Goal: Information Seeking & Learning: Find specific fact

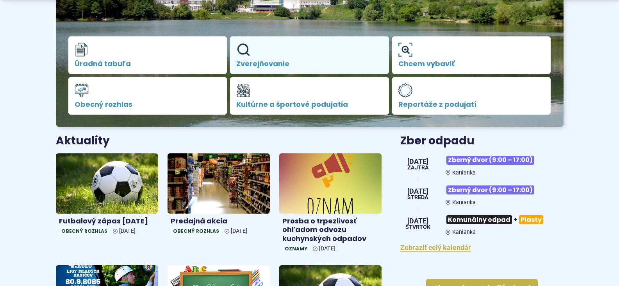
scroll to position [195, 0]
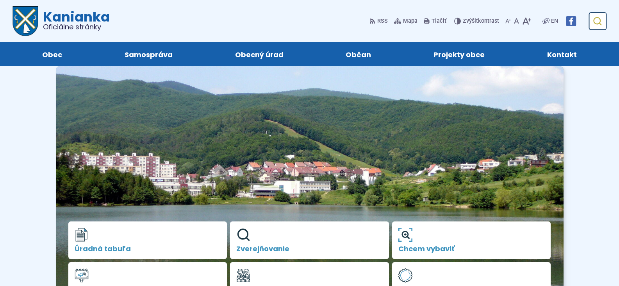
click at [601, 25] on icon "submit" at bounding box center [597, 20] width 9 height 9
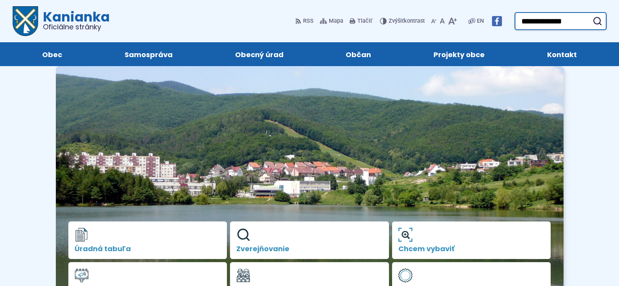
type input "**********"
click at [590, 14] on button "Odoslať vyhľadávací formulár" at bounding box center [597, 21] width 14 height 14
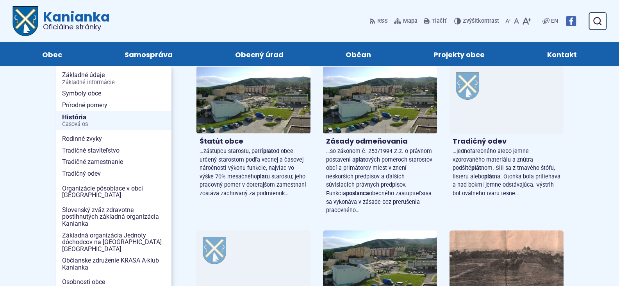
scroll to position [78, 0]
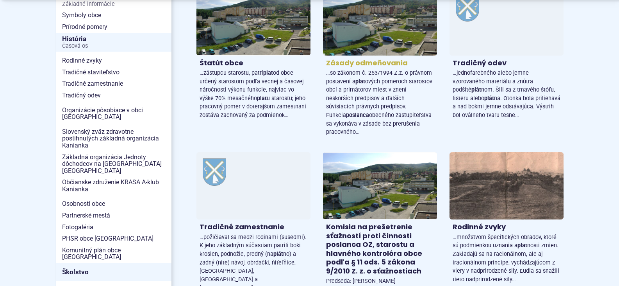
click at [394, 95] on span "…so zákonom č. 253/1994 Z.z. o právnom postavení a plat ových pomeroch starosto…" at bounding box center [379, 103] width 106 height 66
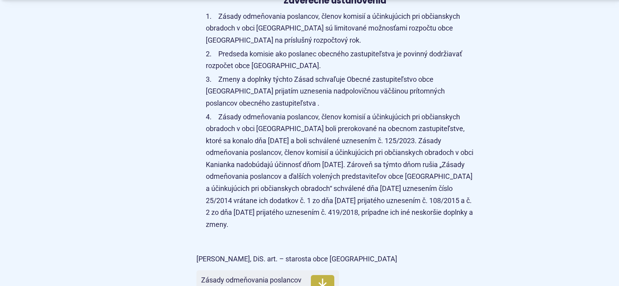
scroll to position [2071, 0]
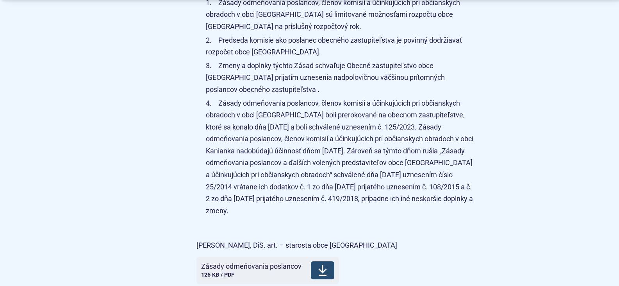
click at [324, 264] on icon at bounding box center [322, 270] width 9 height 13
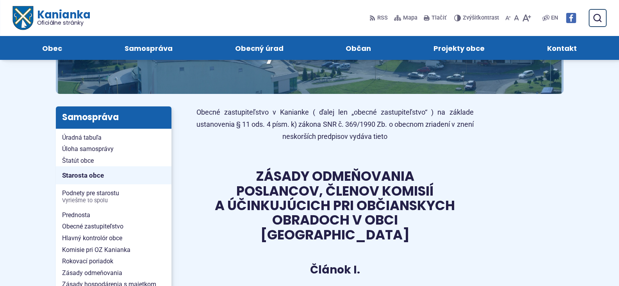
scroll to position [0, 0]
